Goal: Information Seeking & Learning: Learn about a topic

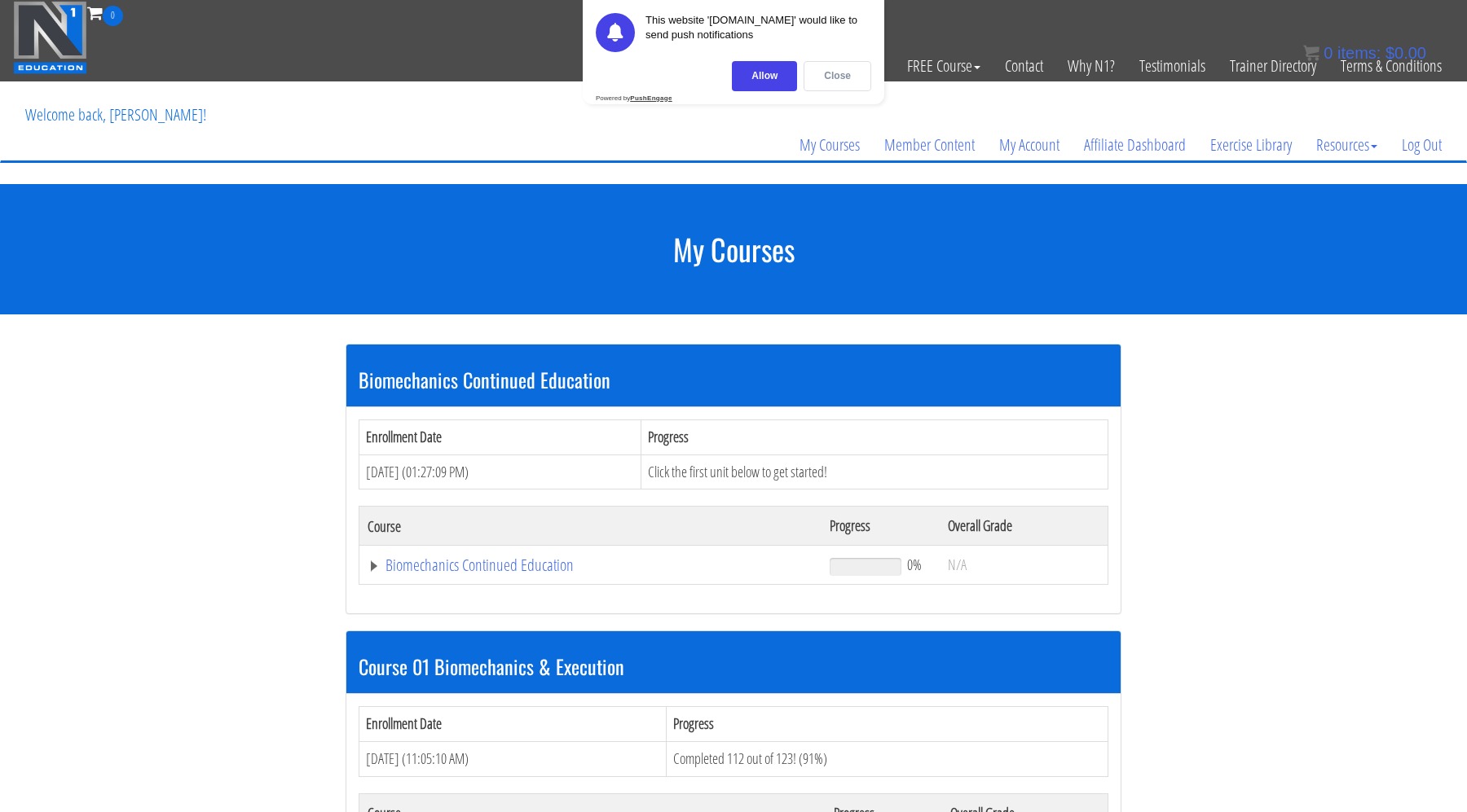
click at [833, 74] on div "Close" at bounding box center [838, 76] width 68 height 30
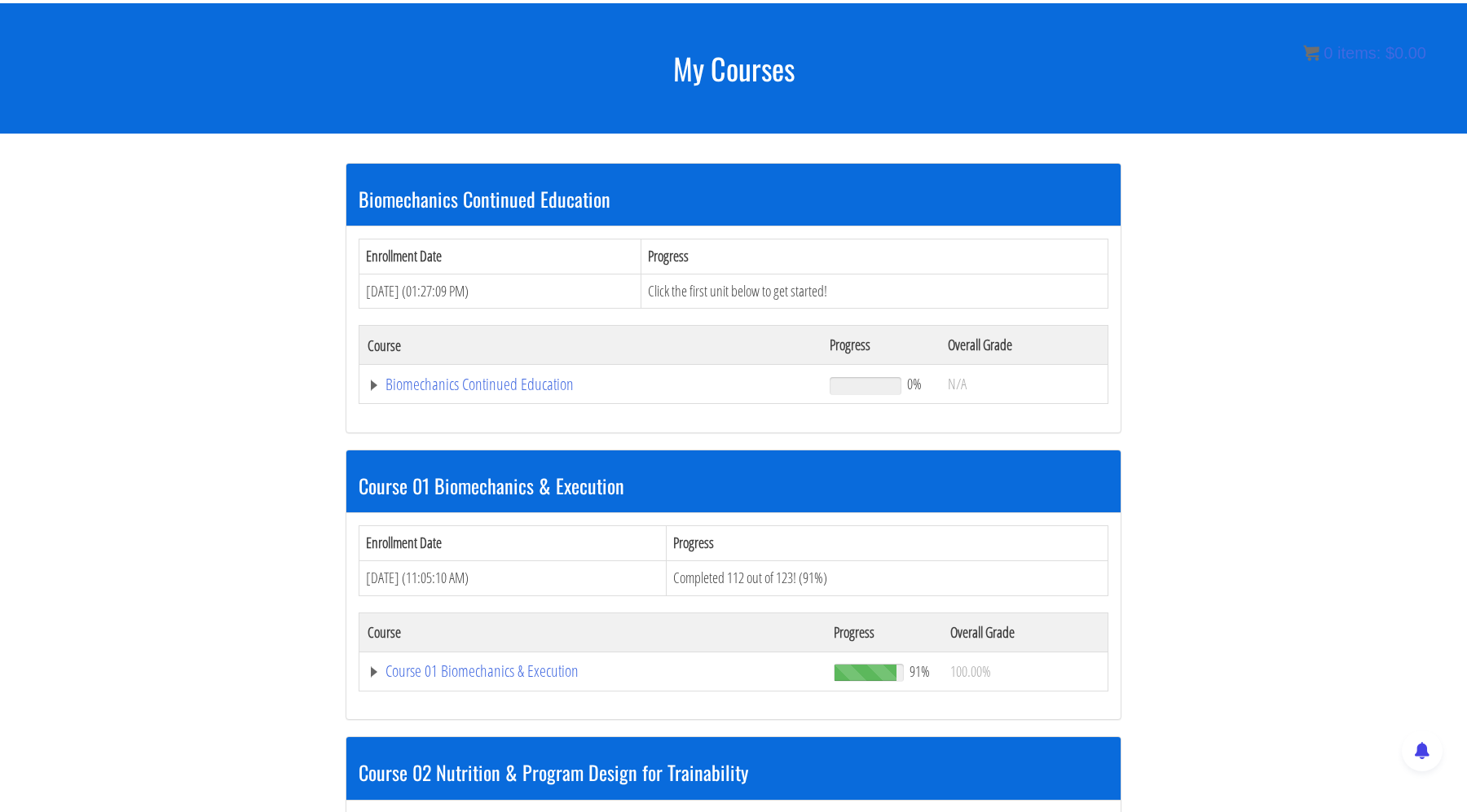
scroll to position [185, 0]
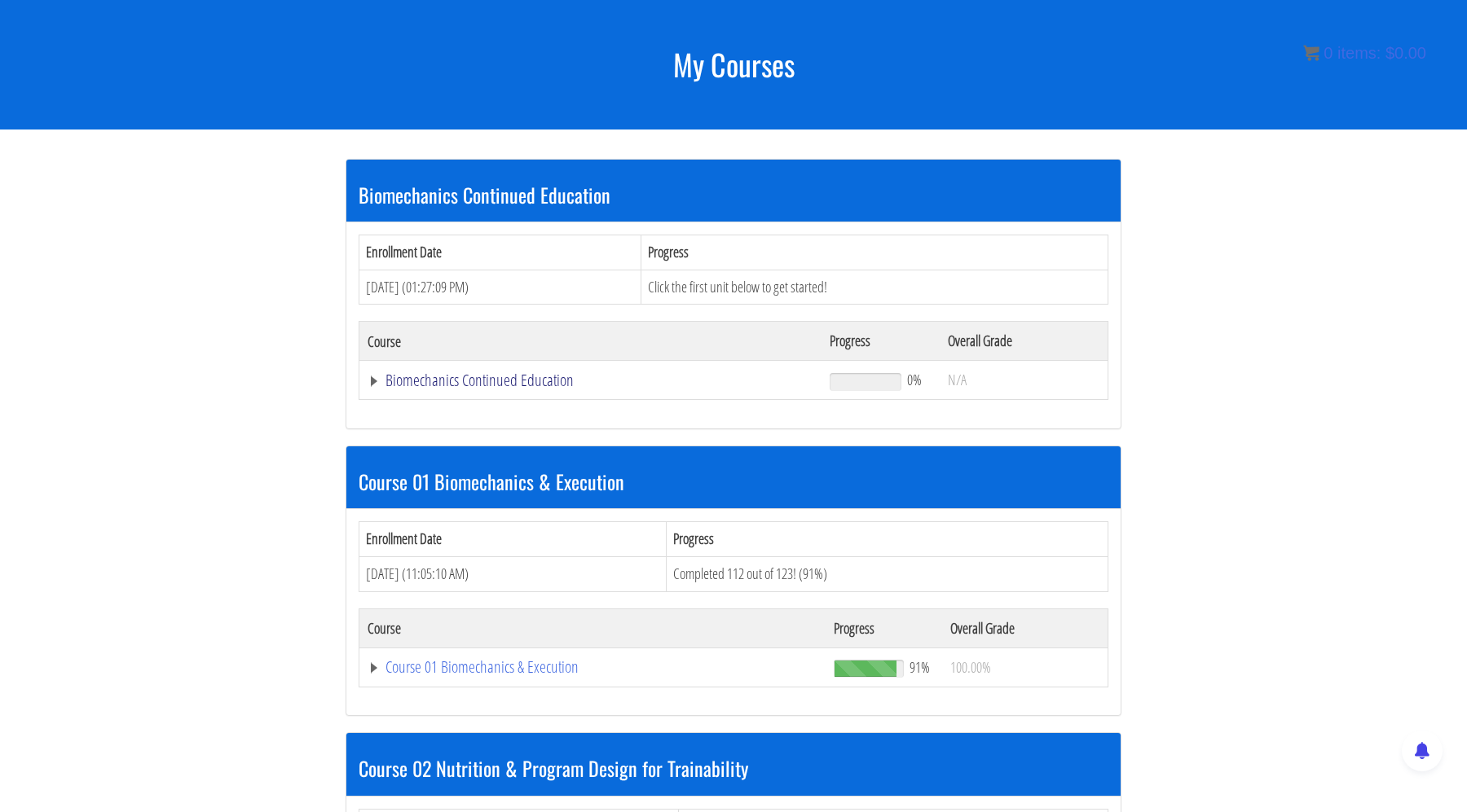
click at [497, 383] on link "Biomechanics Continued Education" at bounding box center [590, 380] width 446 height 16
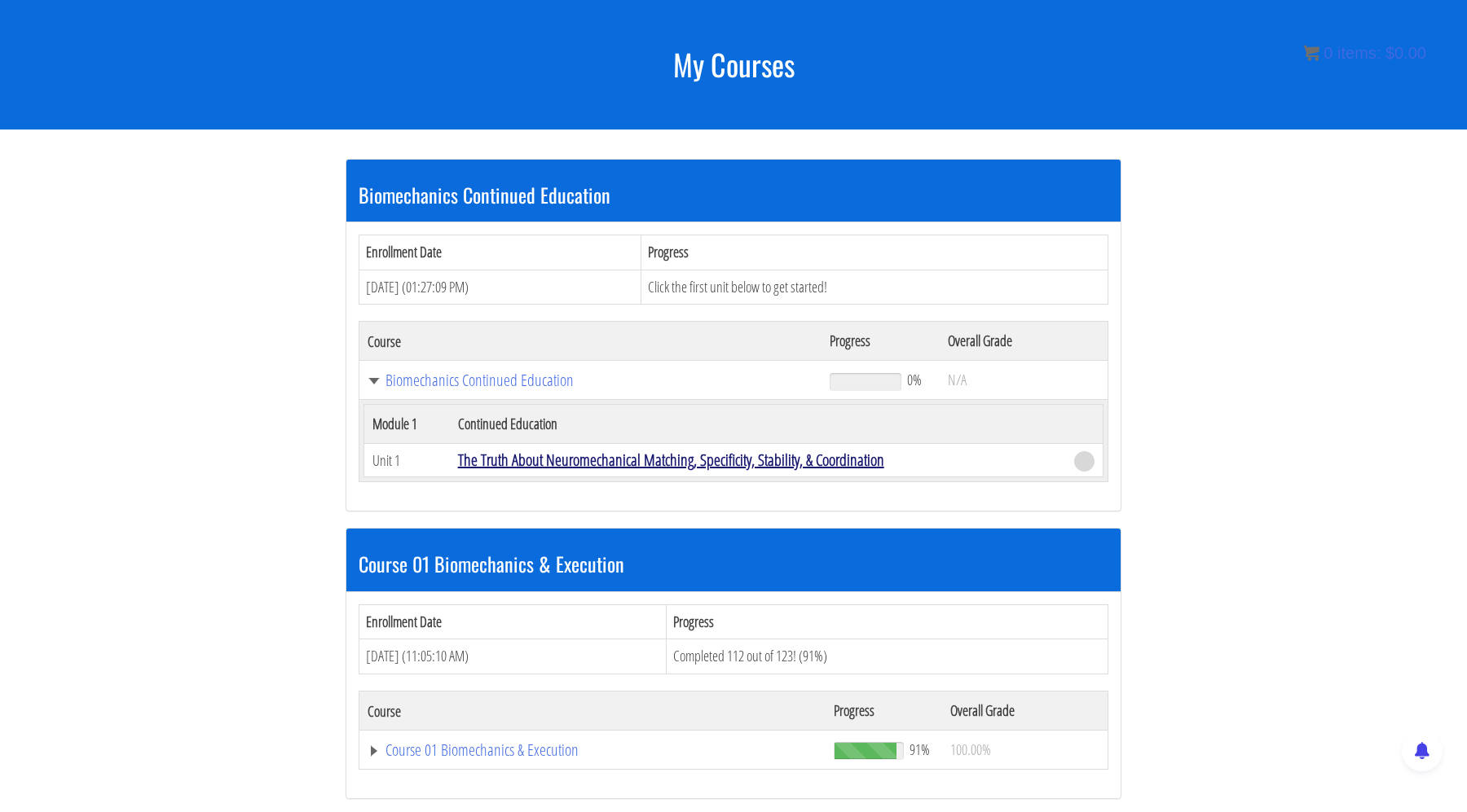
click at [613, 464] on link "The Truth About Neuromechanical Matching, Specificity, Stability, & Coordination" at bounding box center [671, 460] width 426 height 22
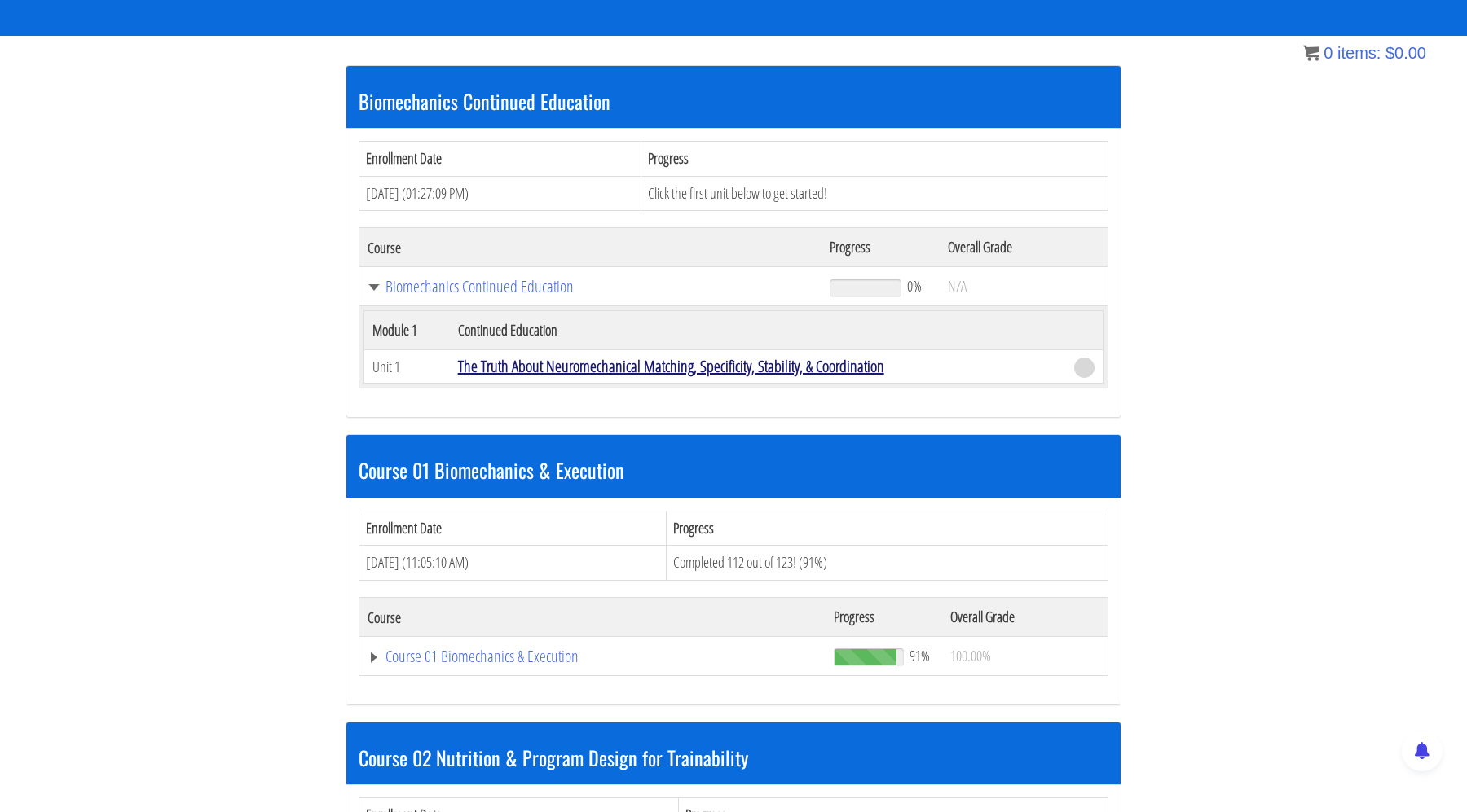
scroll to position [283, 0]
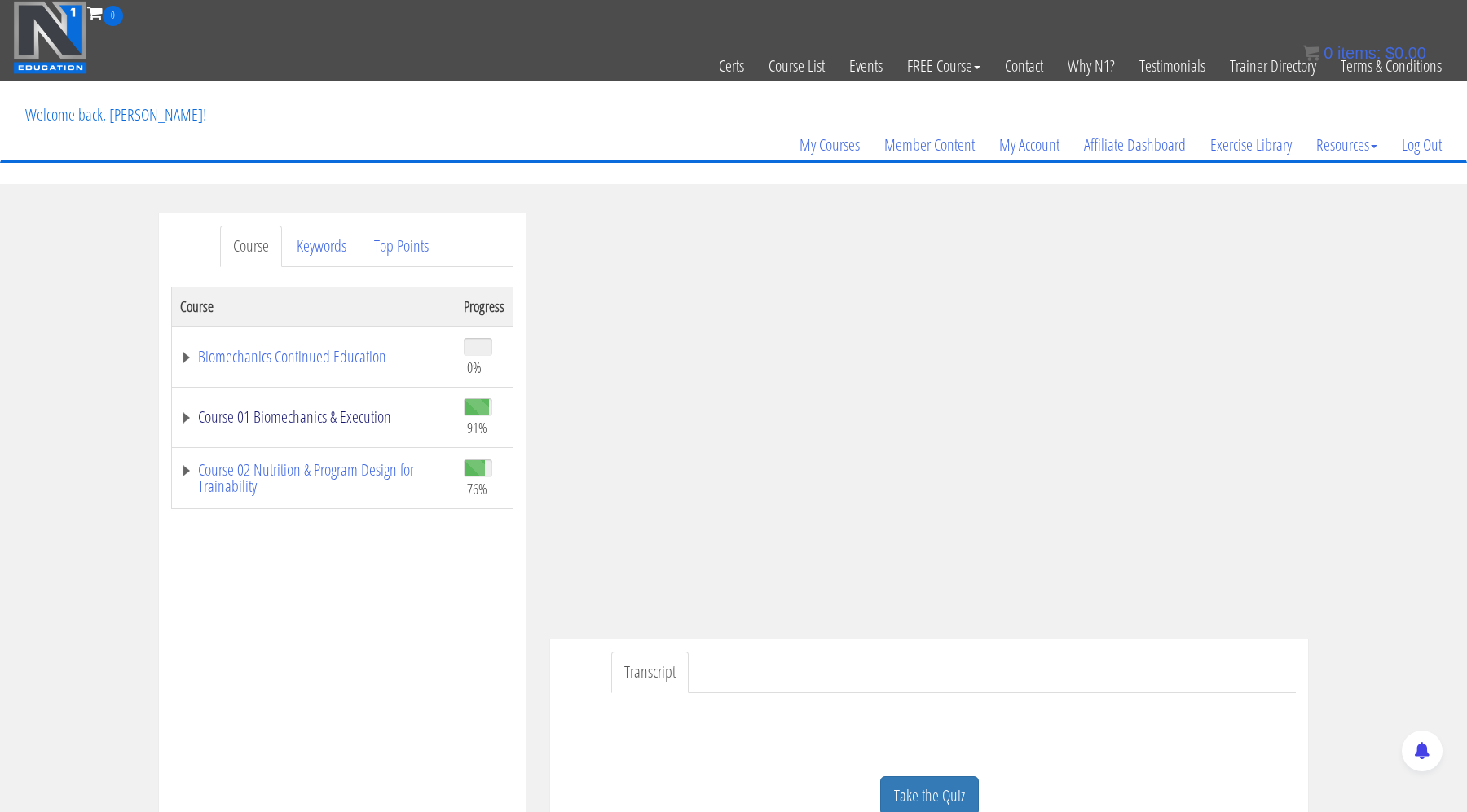
click at [296, 420] on link "Course 01 Biomechanics & Execution" at bounding box center [314, 417] width 267 height 16
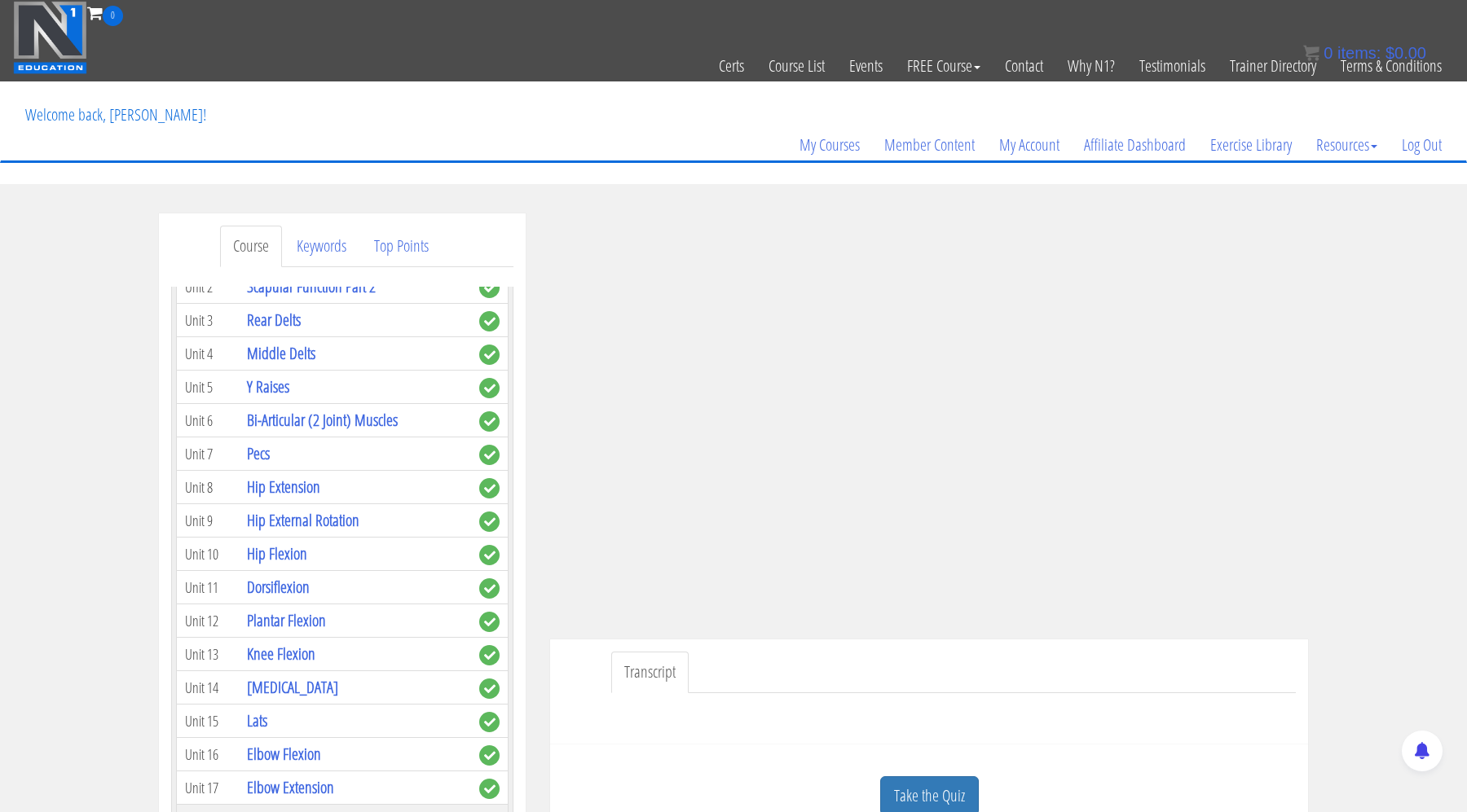
scroll to position [611, 0]
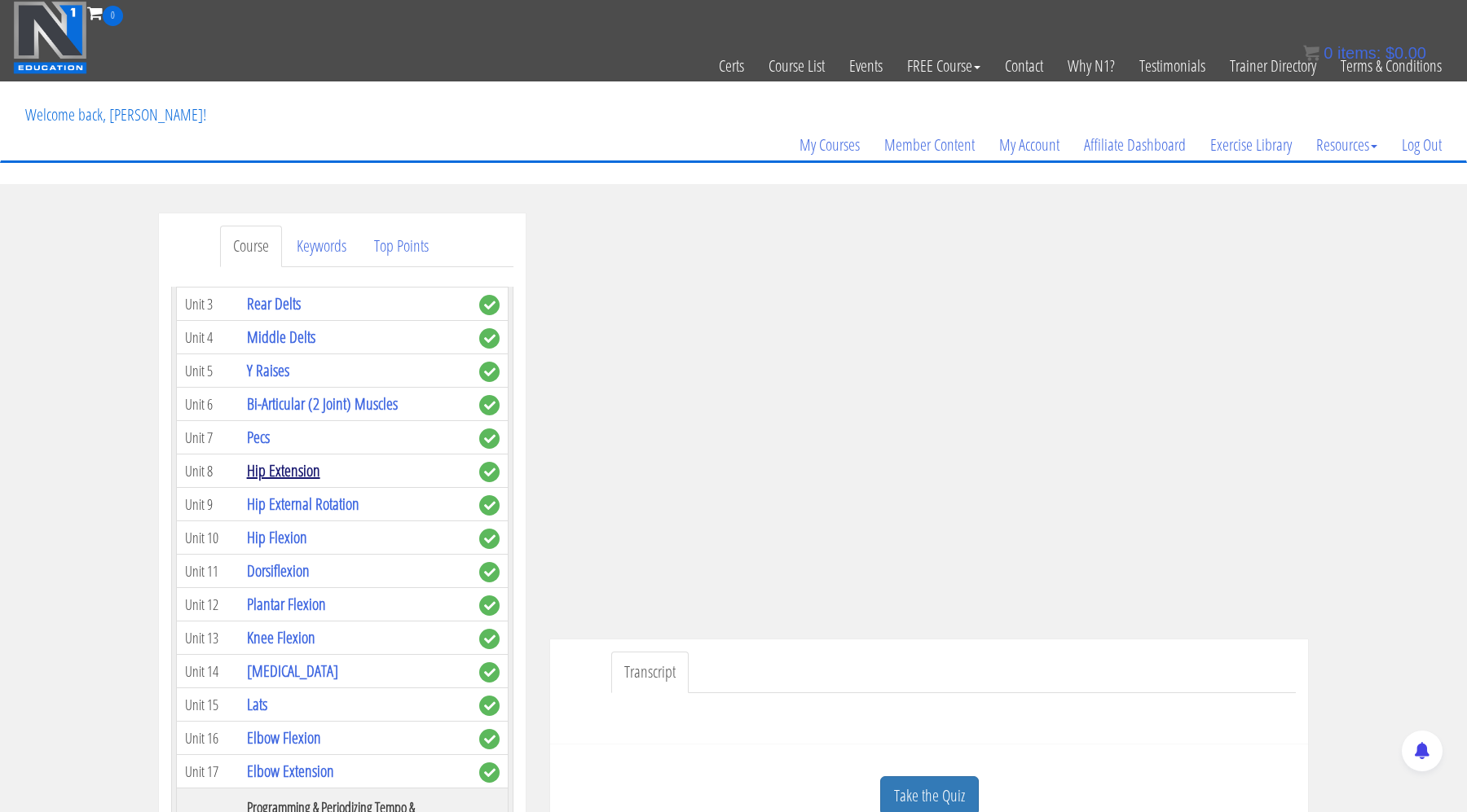
click at [305, 469] on link "Hip Extension" at bounding box center [283, 470] width 74 height 22
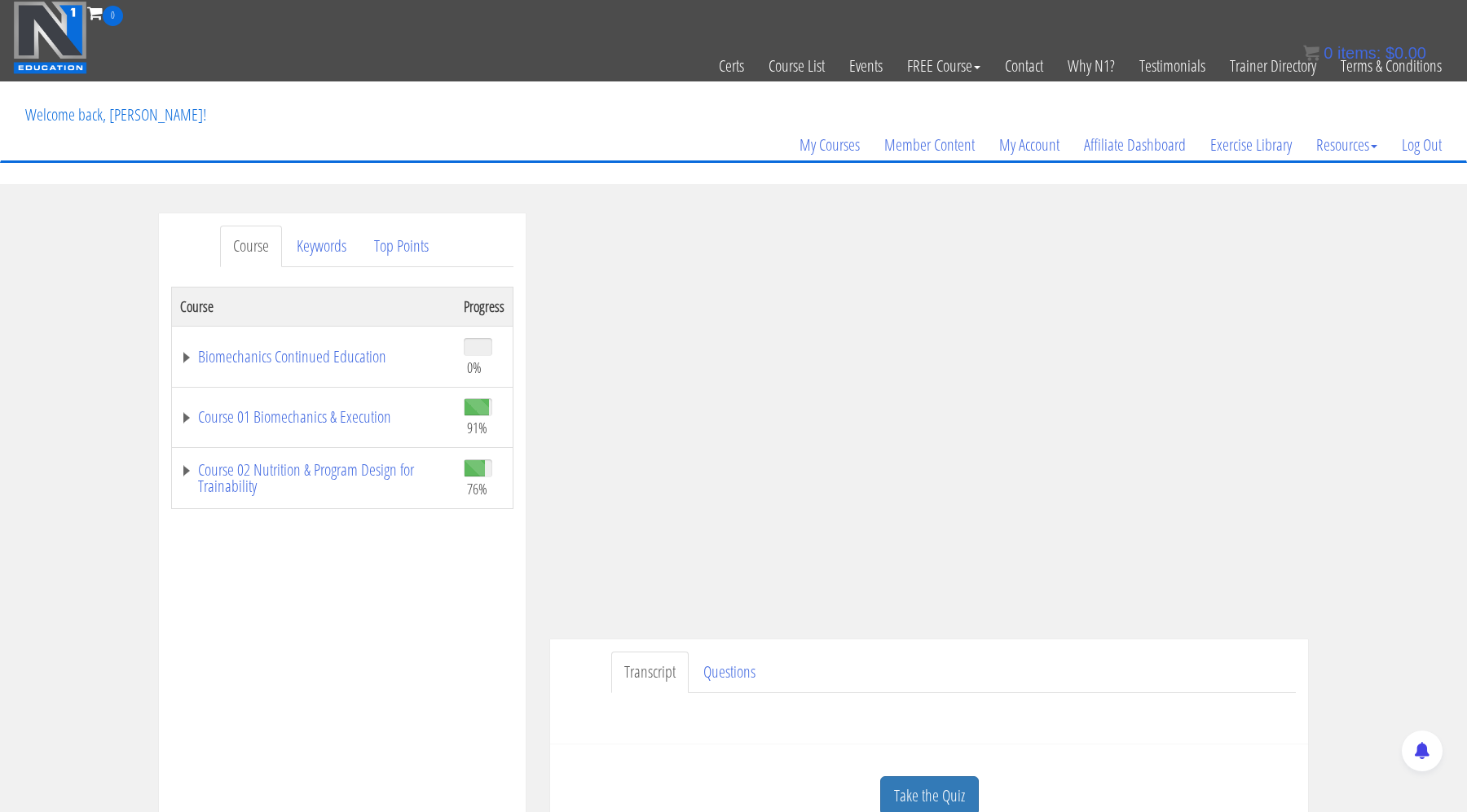
click at [1075, 664] on ul "Transcript Questions" at bounding box center [953, 672] width 684 height 41
click at [1384, 543] on div "Course Keywords Top Points Course Progress Biomechanics Continued Education 0% …" at bounding box center [734, 673] width 1467 height 920
click at [189, 417] on link "Course 01 Biomechanics & Execution" at bounding box center [314, 417] width 267 height 16
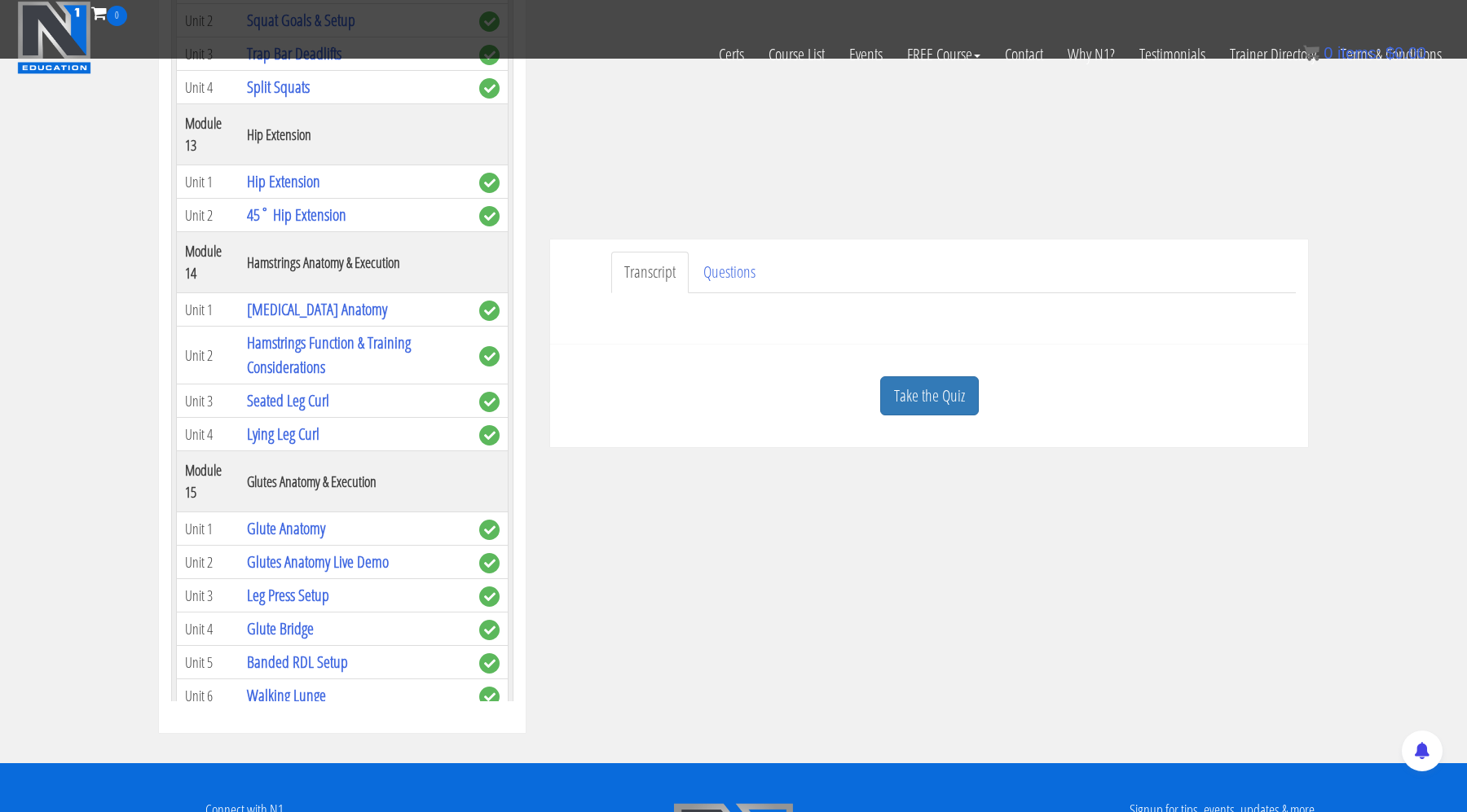
scroll to position [3838, 0]
click at [310, 617] on link "Glute Bridge" at bounding box center [280, 628] width 67 height 22
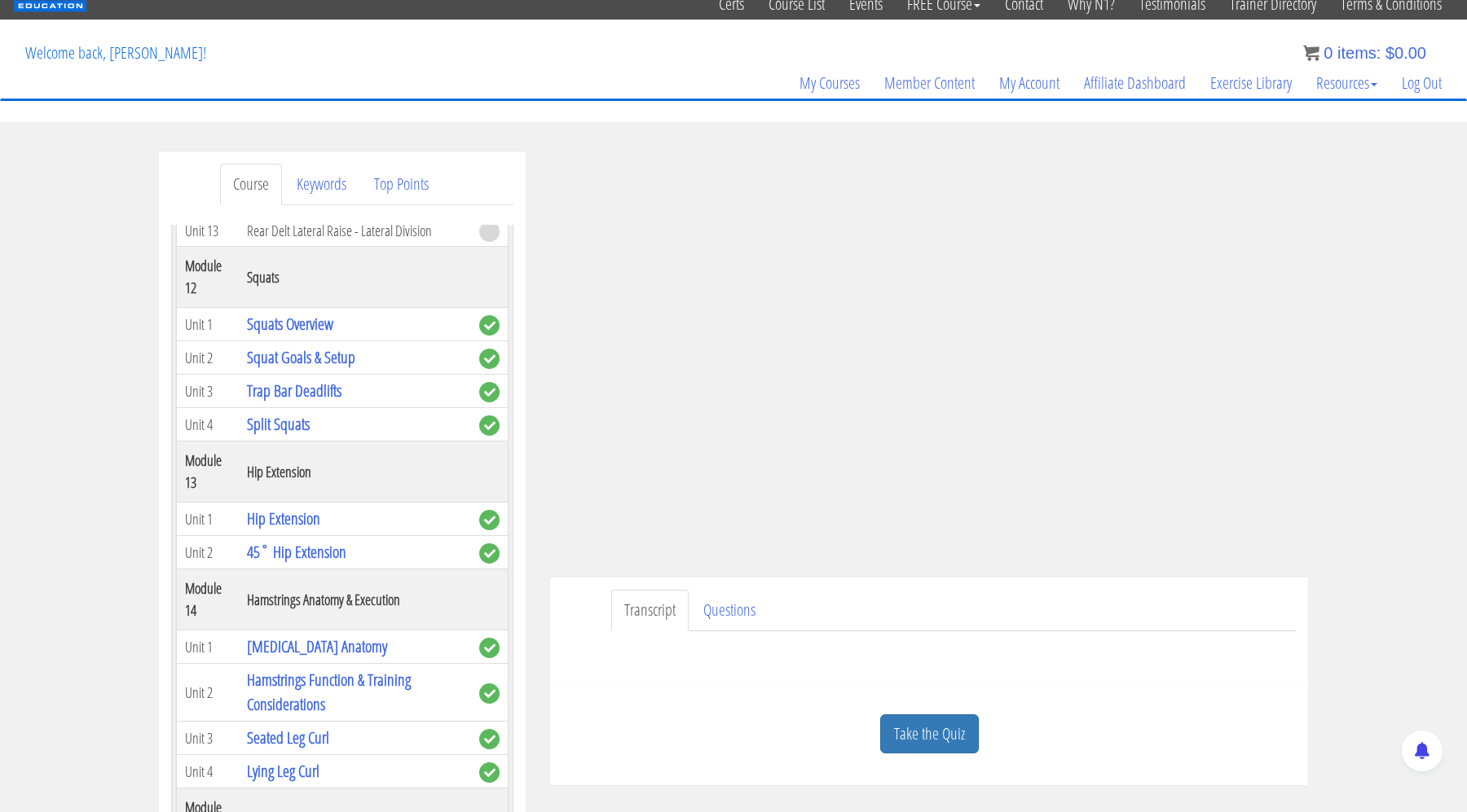
scroll to position [0, 0]
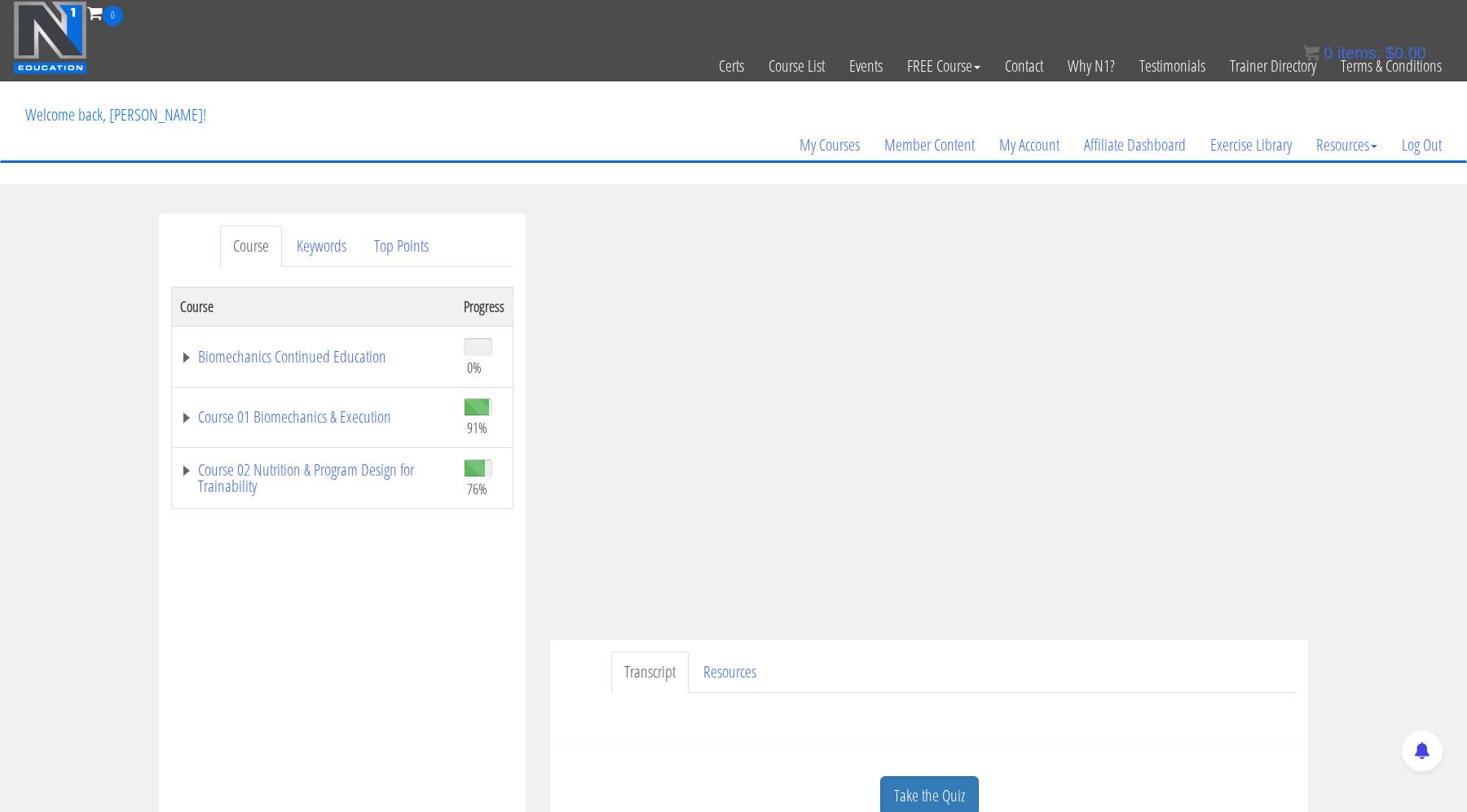
click at [1363, 521] on div "Course Keywords Top Points Course Progress Biomechanics Continued Education 0% …" at bounding box center [734, 673] width 1467 height 920
